Goal: Contribute content

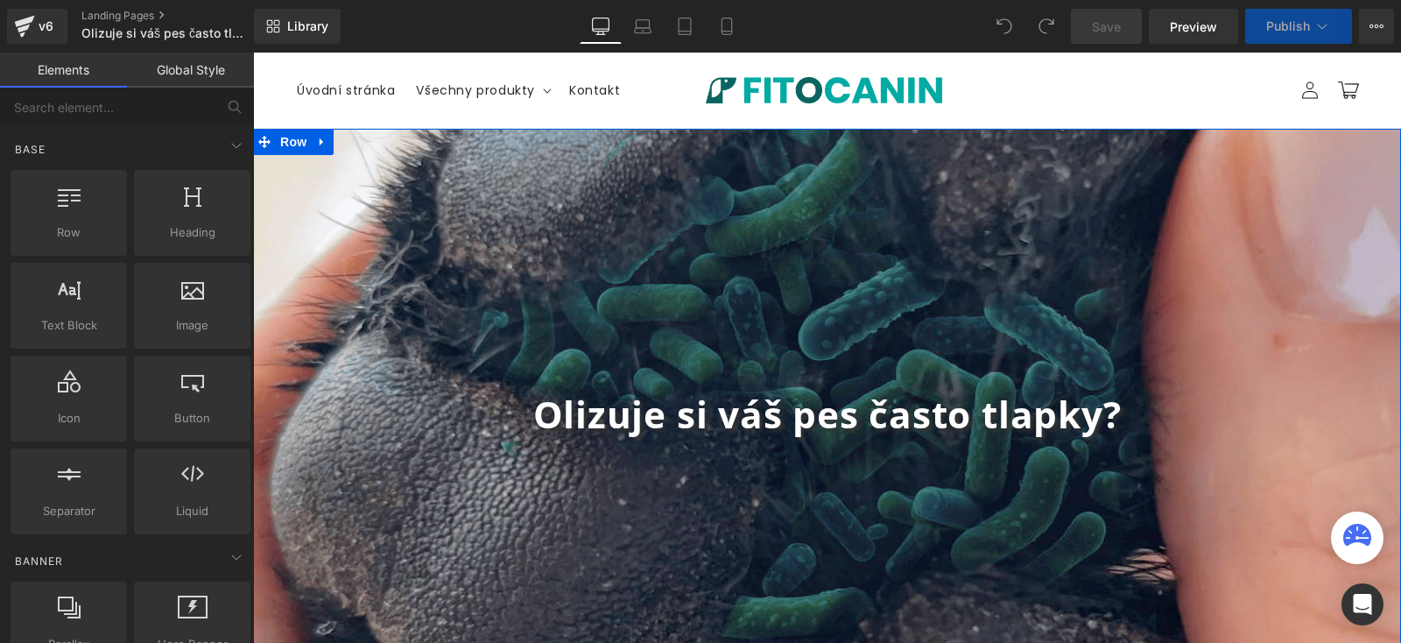
click at [758, 411] on strong "Olizuje si váš pes často tlapky?" at bounding box center [827, 414] width 588 height 50
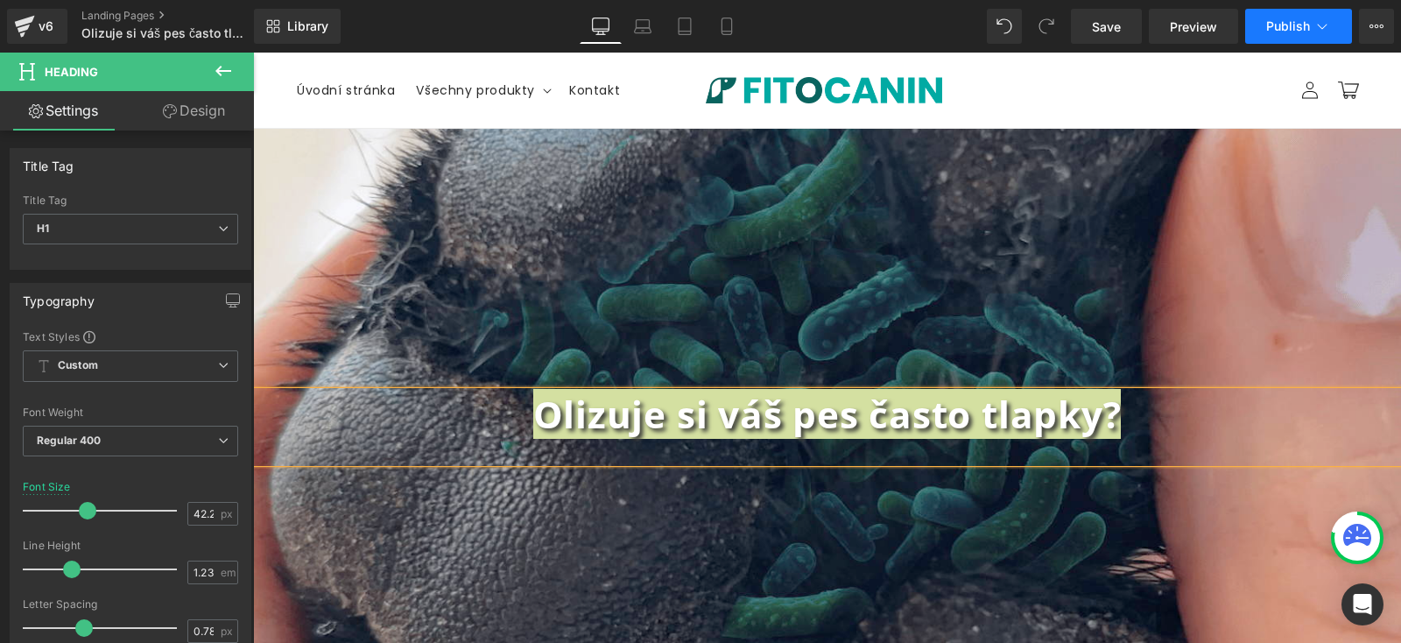
click at [1342, 31] on button "Publish" at bounding box center [1298, 26] width 107 height 35
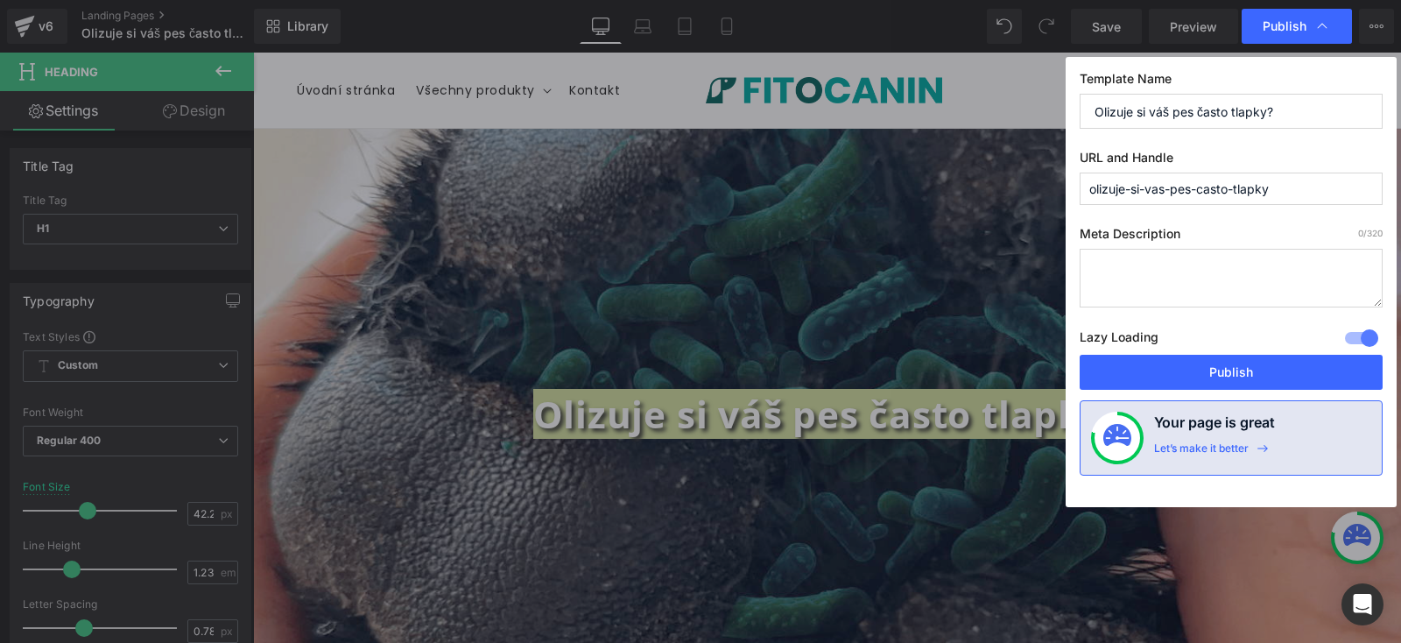
drag, startPoint x: 1165, startPoint y: 110, endPoint x: 750, endPoint y: 108, distance: 415.1
click at [750, 110] on div "Publish Template Name Olizuje si váš pes často tlapky? URL and Handle olizuje-s…" at bounding box center [700, 321] width 1401 height 643
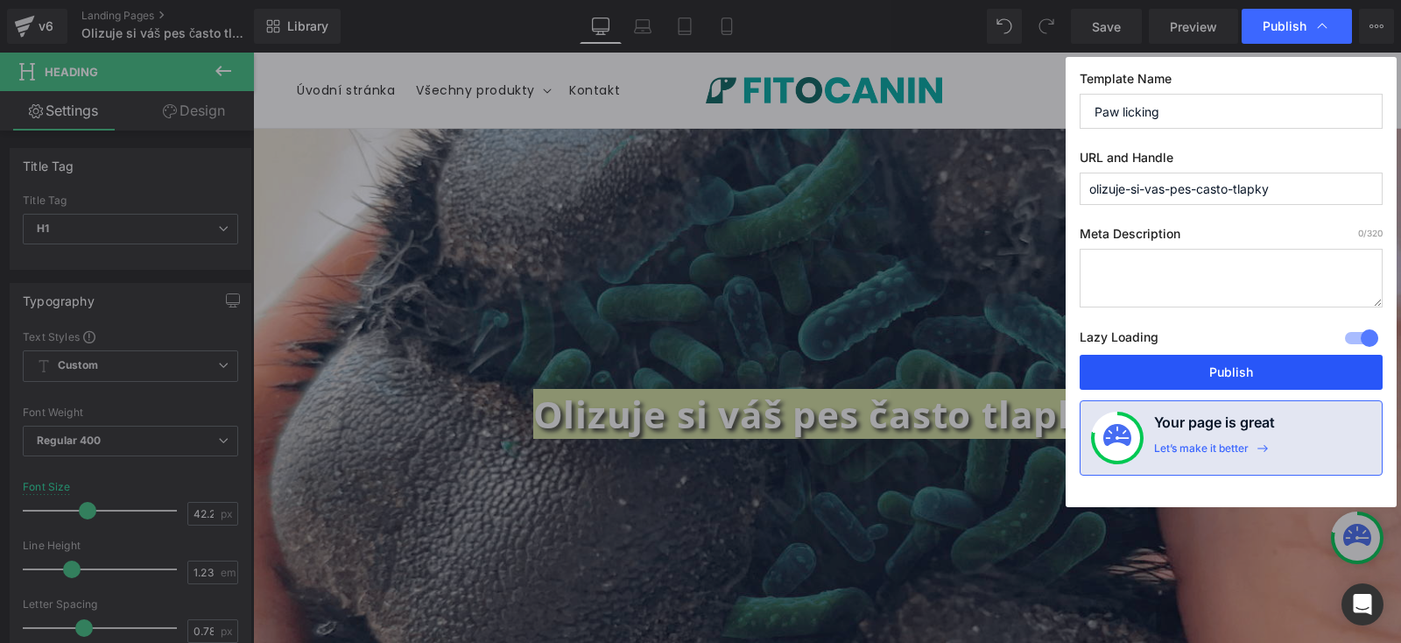
type input "Paw licking"
click at [1242, 377] on button "Publish" at bounding box center [1231, 372] width 303 height 35
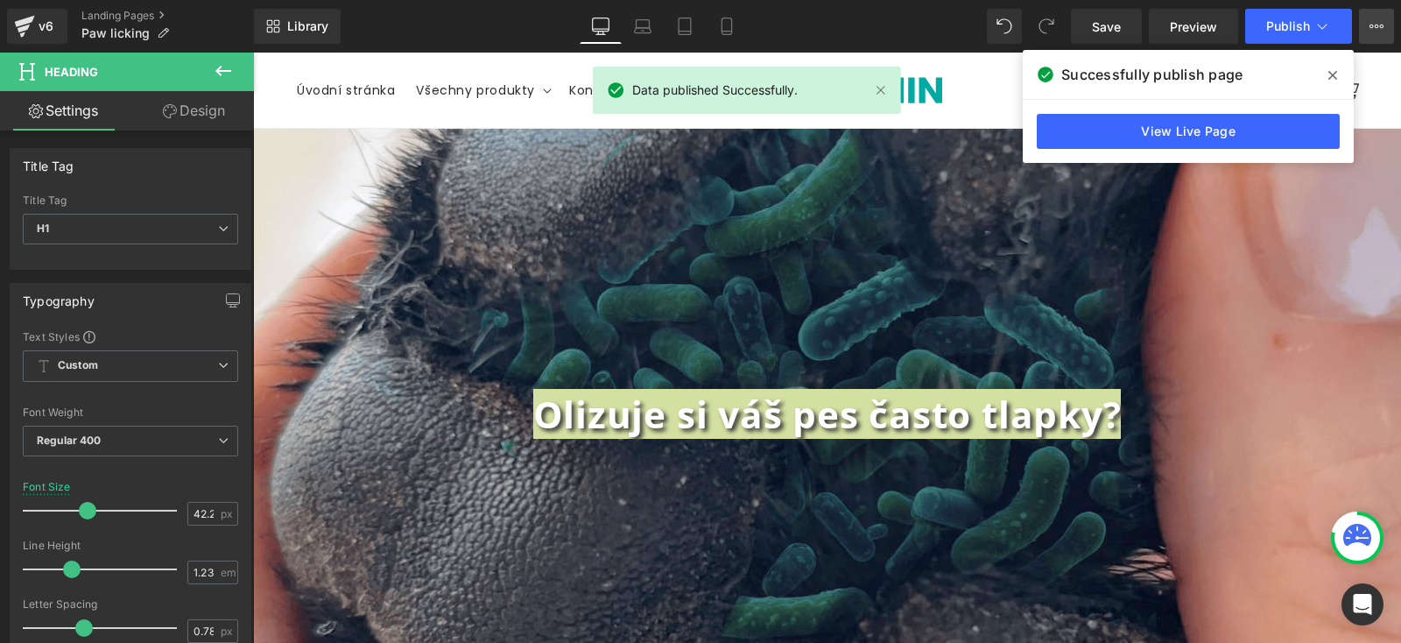
click at [1376, 23] on icon at bounding box center [1377, 26] width 14 height 14
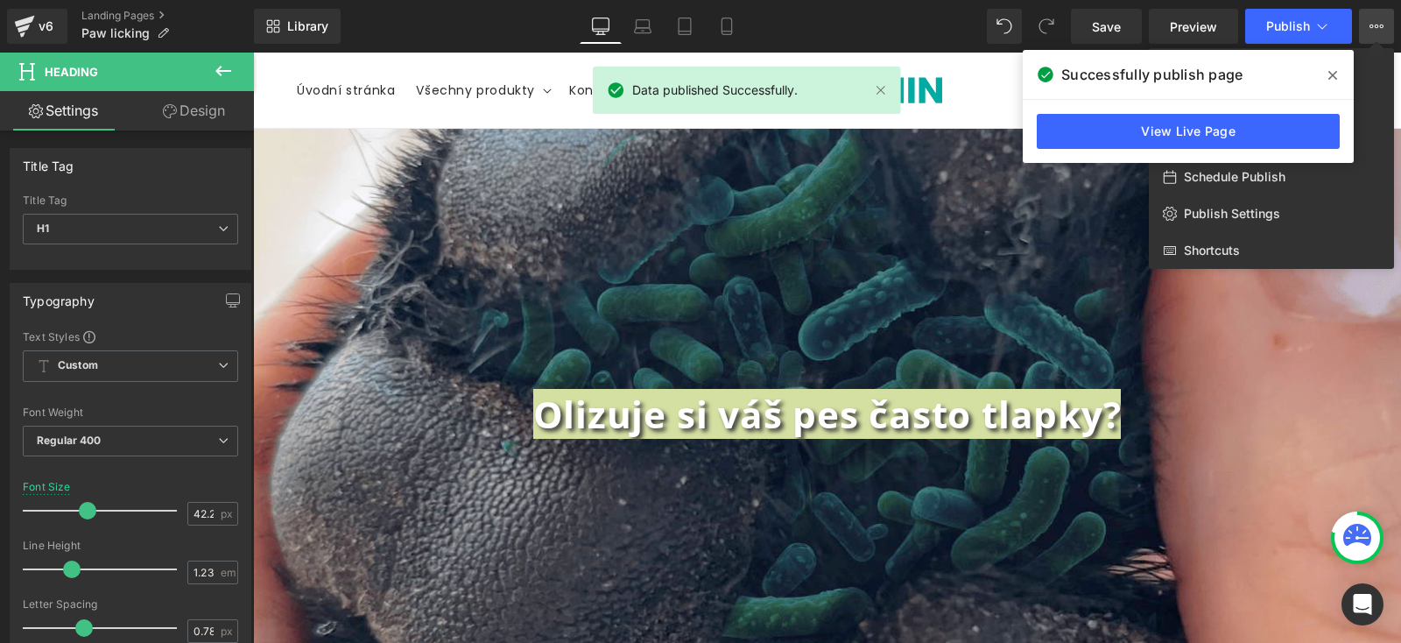
click at [1329, 83] on span at bounding box center [1333, 75] width 28 height 28
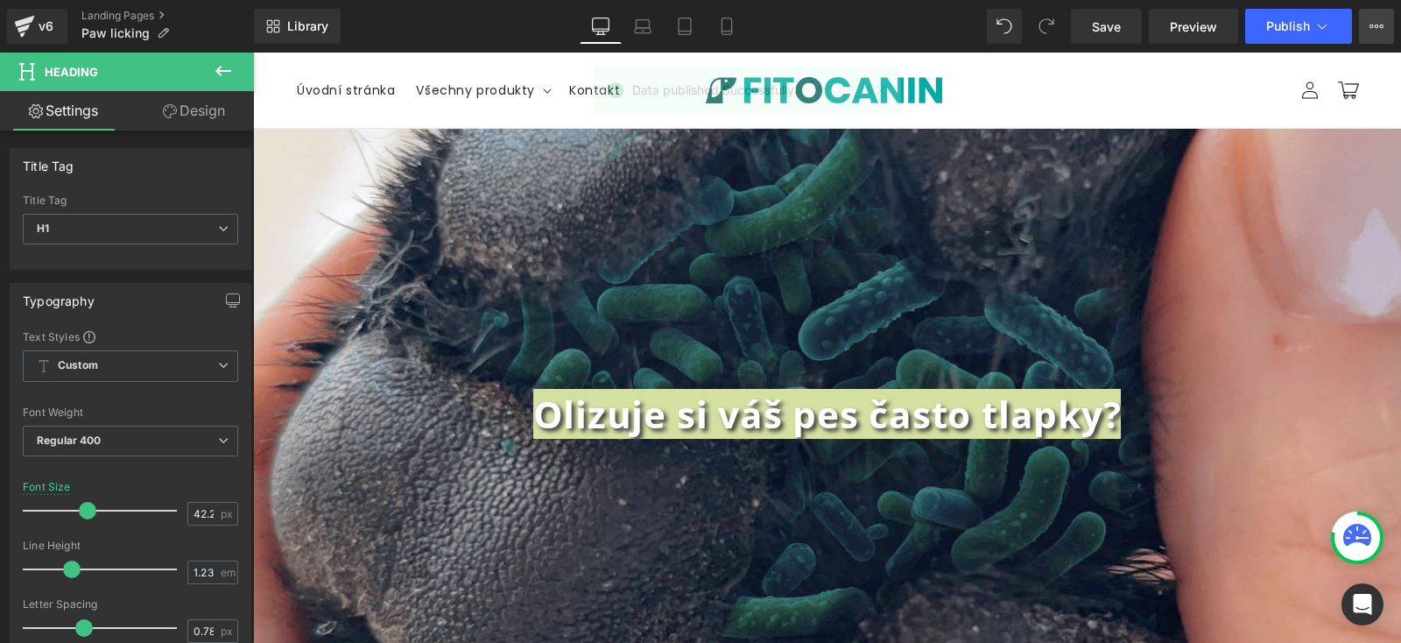
click at [1366, 41] on button "View Live Page View with current Template Save Template to Library Schedule Pub…" at bounding box center [1376, 26] width 35 height 35
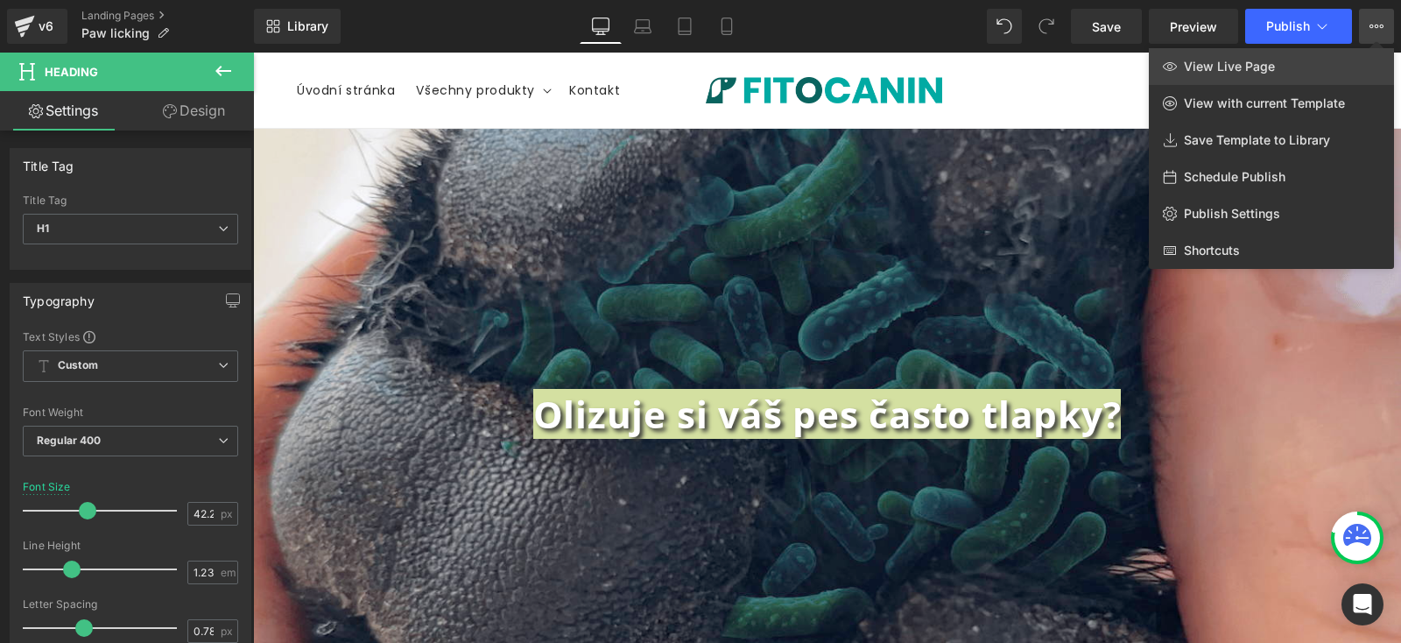
click at [1263, 63] on span "View Live Page" at bounding box center [1229, 67] width 91 height 16
